Goal: Navigation & Orientation: Find specific page/section

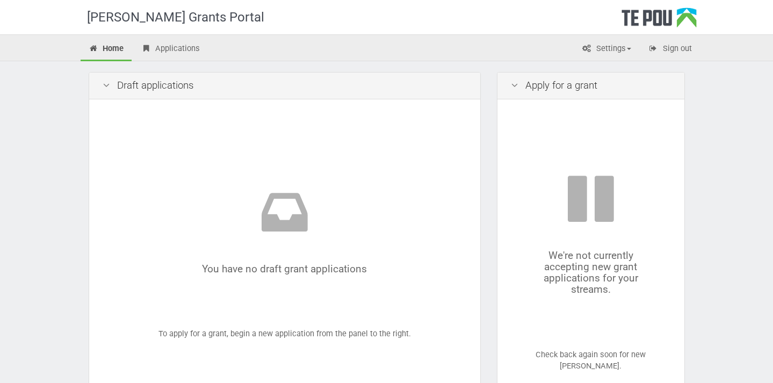
click at [370, 50] on div "Home Applications Settings Profile My account FAQs Sign out" at bounding box center [387, 49] width 629 height 23
click at [405, 197] on icon at bounding box center [285, 216] width 300 height 62
click at [157, 54] on link "Applications" at bounding box center [170, 50] width 75 height 24
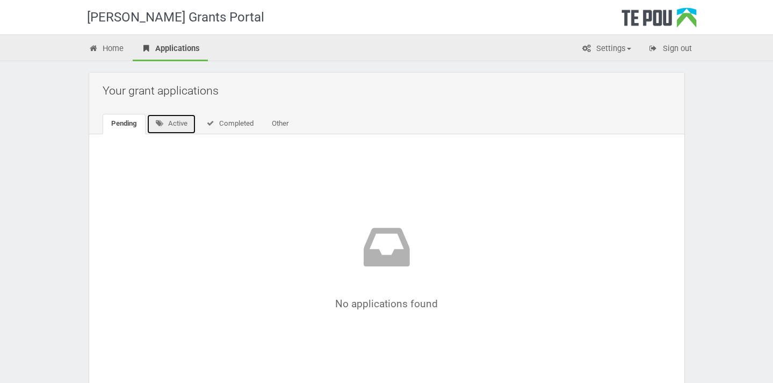
click at [175, 119] on link "Active" at bounding box center [172, 124] width 50 height 20
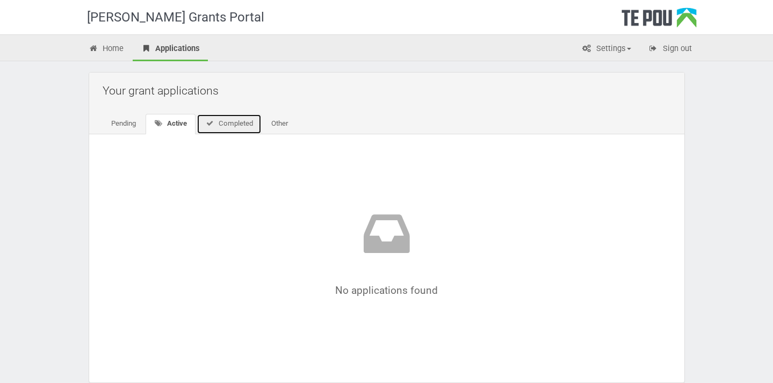
click at [221, 129] on link "Completed" at bounding box center [229, 124] width 65 height 20
click at [272, 130] on link "Other" at bounding box center [278, 124] width 34 height 20
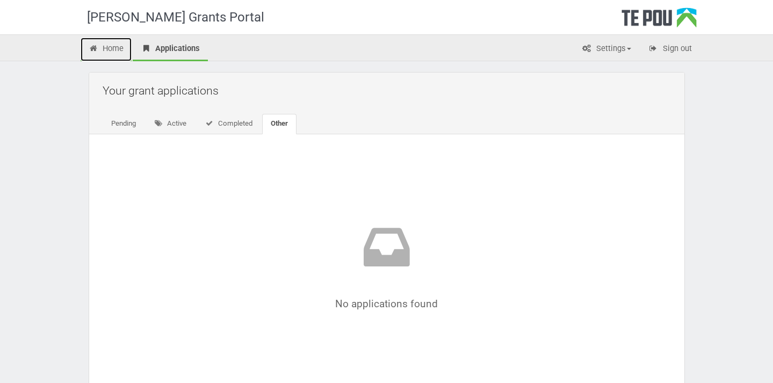
click at [114, 48] on link "Home" at bounding box center [107, 50] width 52 height 24
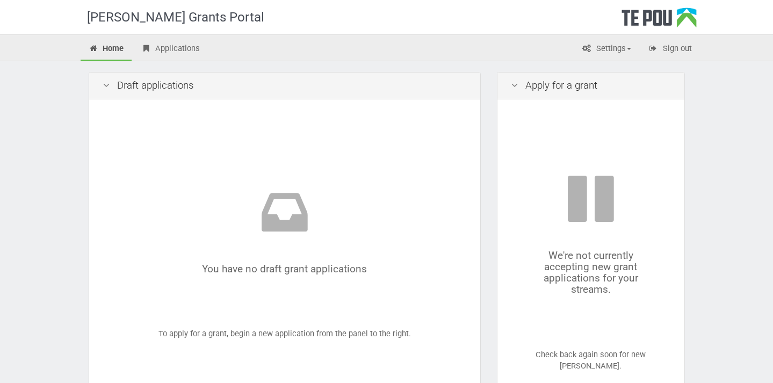
scroll to position [226, 0]
